Goal: Task Accomplishment & Management: Manage account settings

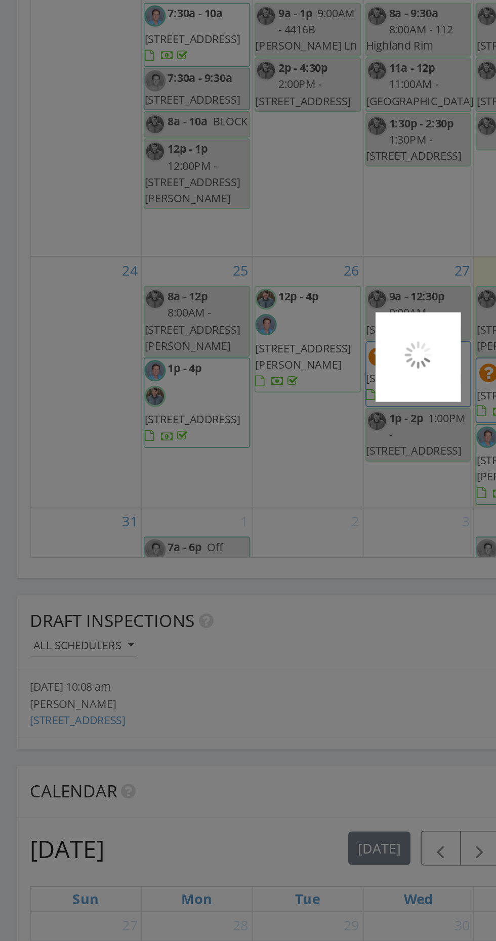
scroll to position [916, 0]
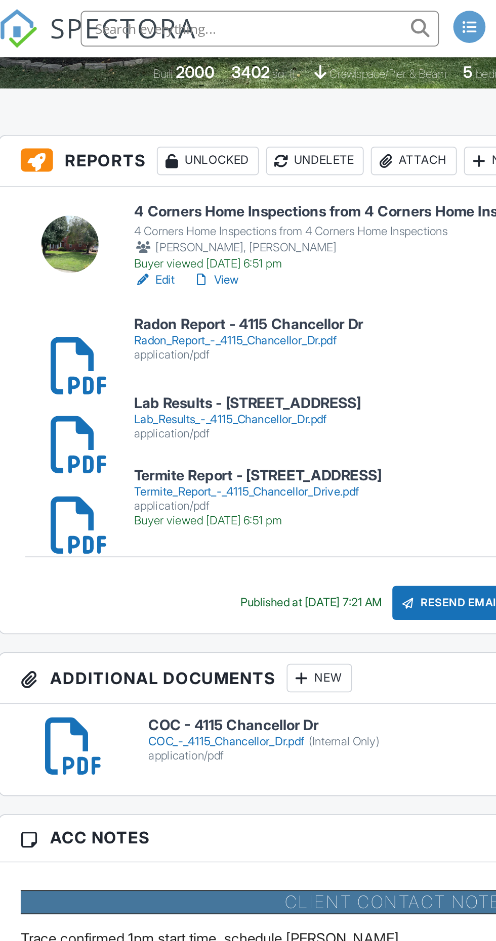
scroll to position [225, 0]
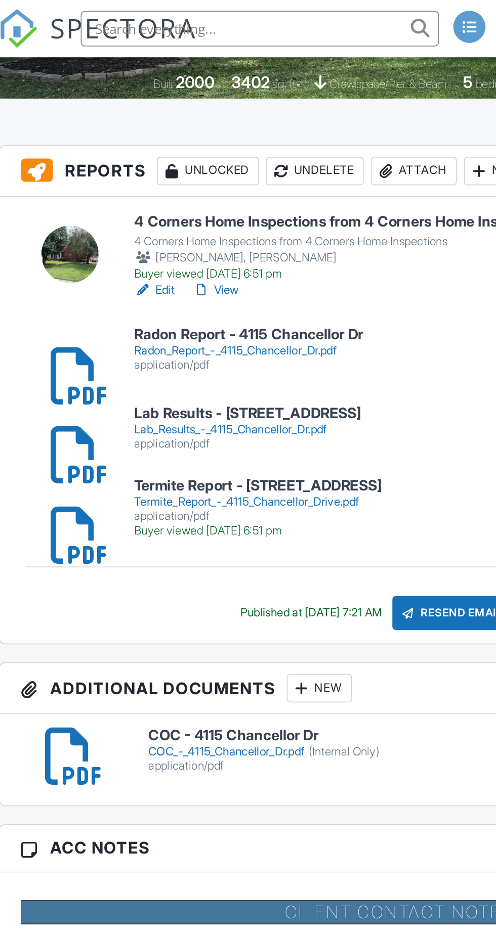
click at [192, 241] on div "Lab_Results_-_4115_Chancellor_Dr.pdf" at bounding box center [166, 243] width 128 height 8
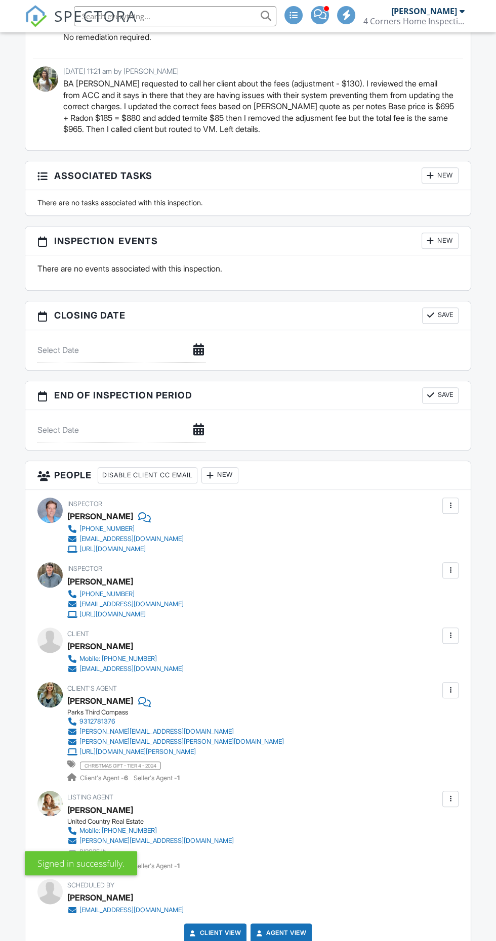
scroll to position [1264, 0]
click at [455, 566] on div at bounding box center [450, 571] width 10 height 10
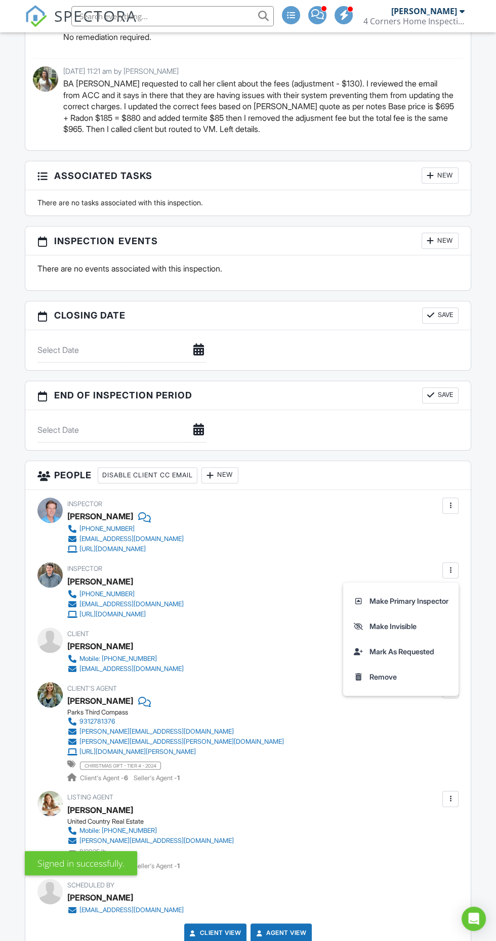
click at [408, 673] on li "Remove" at bounding box center [400, 677] width 103 height 25
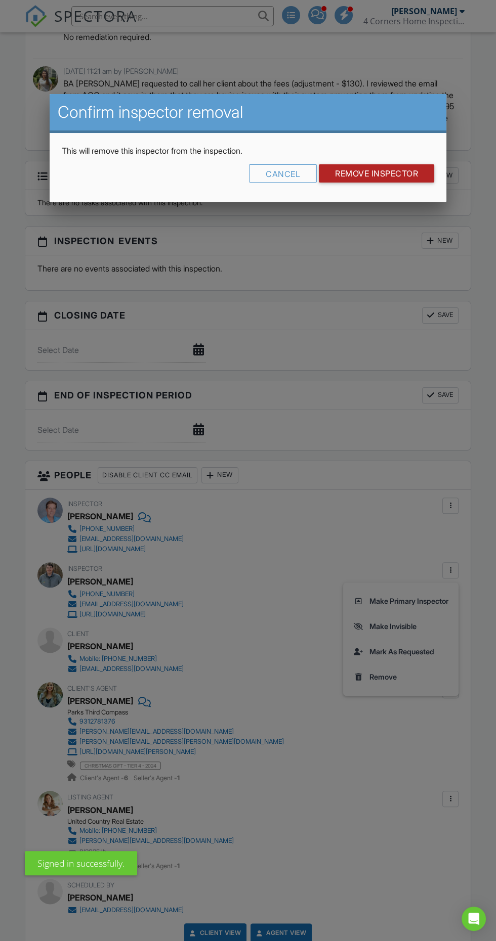
click at [421, 175] on input "Remove Inspector" at bounding box center [376, 173] width 115 height 18
